Goal: Task Accomplishment & Management: Use online tool/utility

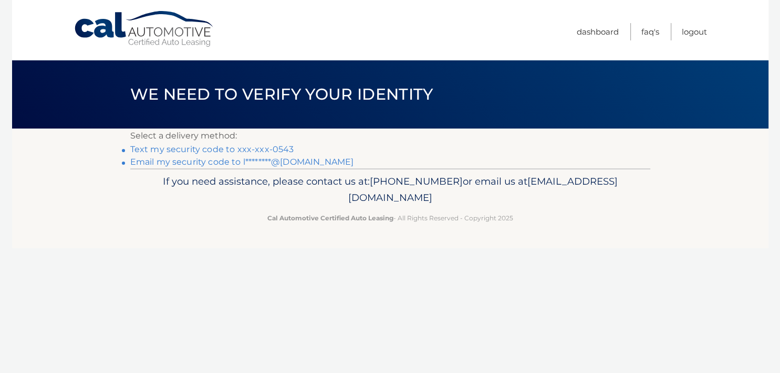
click at [247, 148] on link "Text my security code to xxx-xxx-0543" at bounding box center [212, 149] width 164 height 10
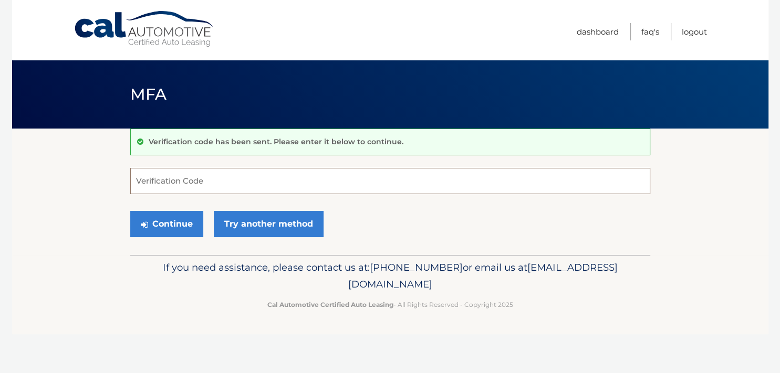
click at [182, 181] on input "Verification Code" at bounding box center [390, 181] width 520 height 26
type input "515078"
click at [165, 224] on button "Continue" at bounding box center [166, 224] width 73 height 26
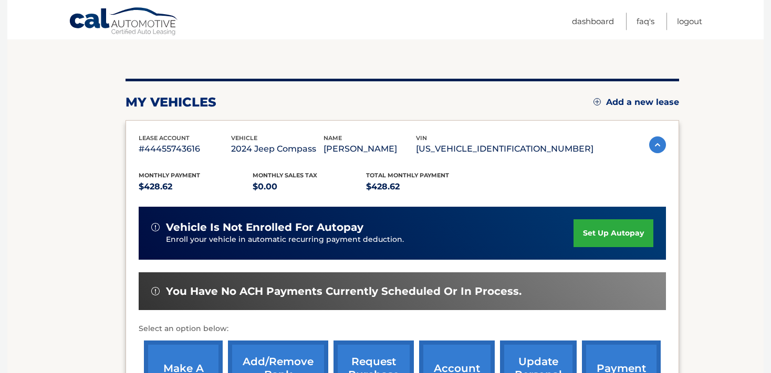
scroll to position [174, 0]
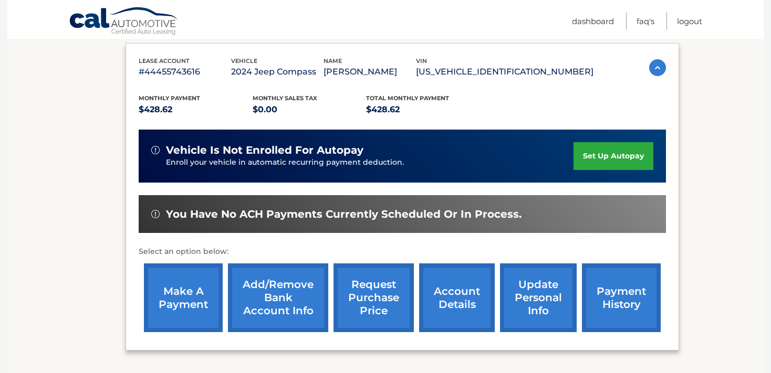
click at [183, 304] on link "make a payment" at bounding box center [183, 298] width 79 height 69
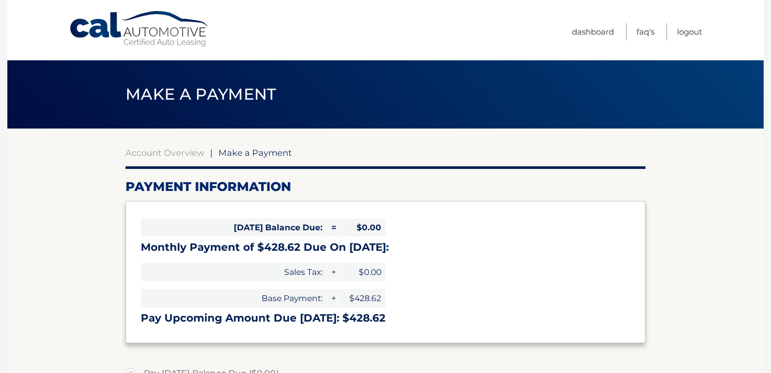
select select "MzM5YmNhODEtNjFkZi00NDNhLWE3ZTktN2UxNmEzNWM0ZGY2"
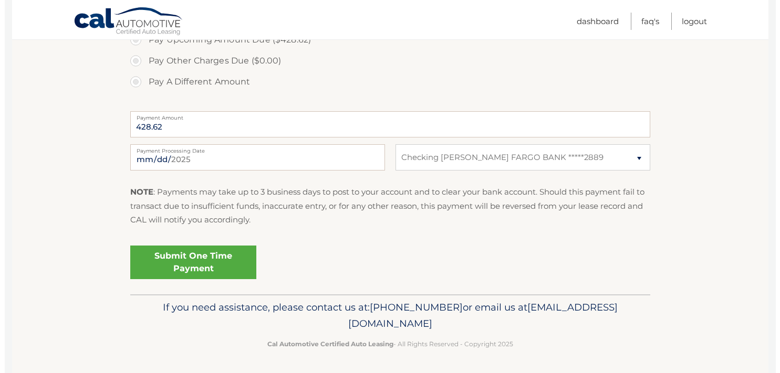
scroll to position [370, 0]
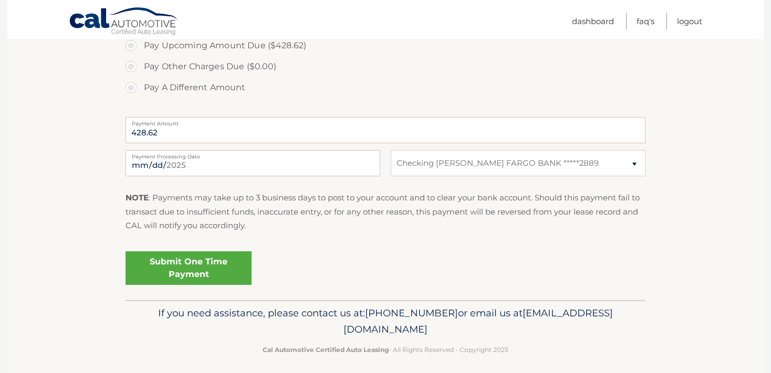
click at [201, 267] on link "Submit One Time Payment" at bounding box center [188, 268] width 126 height 34
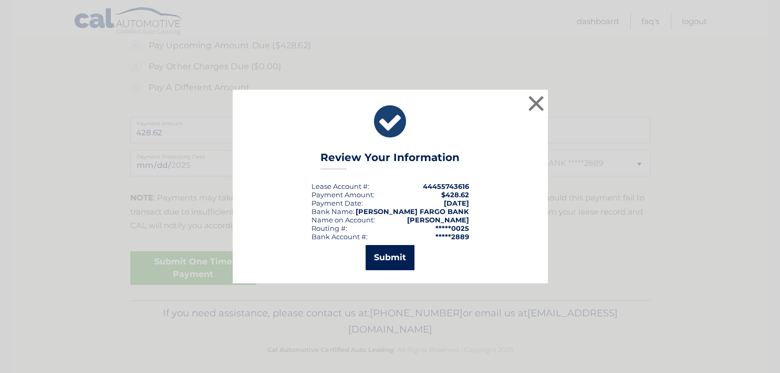
drag, startPoint x: 388, startPoint y: 250, endPoint x: 318, endPoint y: 207, distance: 82.5
click at [385, 250] on button "Submit" at bounding box center [389, 257] width 49 height 25
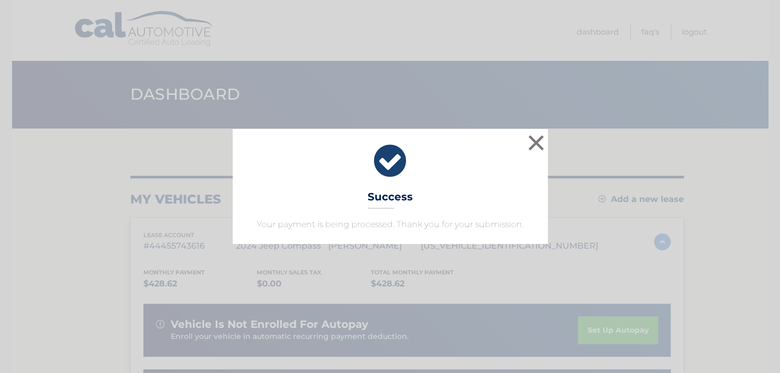
click at [779, 373] on div "× Success Your payment is being processed. Thank you for your submission. Loadi…" at bounding box center [390, 186] width 780 height 373
